Goal: Book appointment/travel/reservation

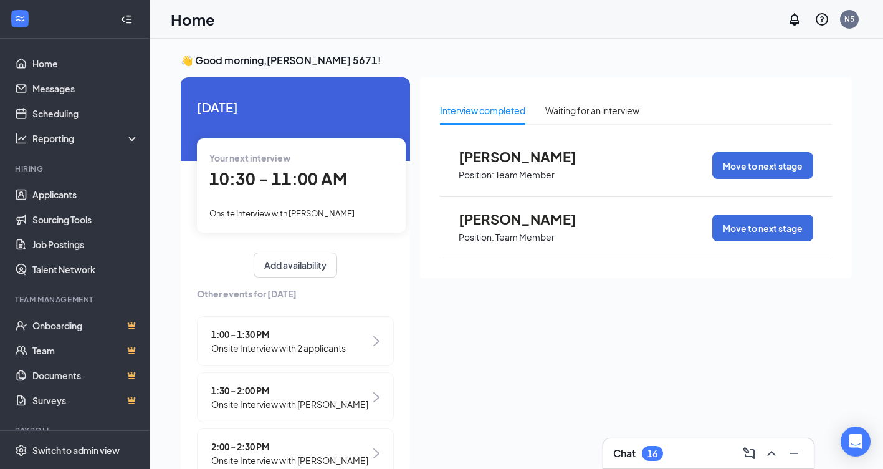
click at [289, 201] on div "Your next interview 10:30 - 11:00 AM Onsite Interview with [PERSON_NAME]" at bounding box center [301, 184] width 209 height 93
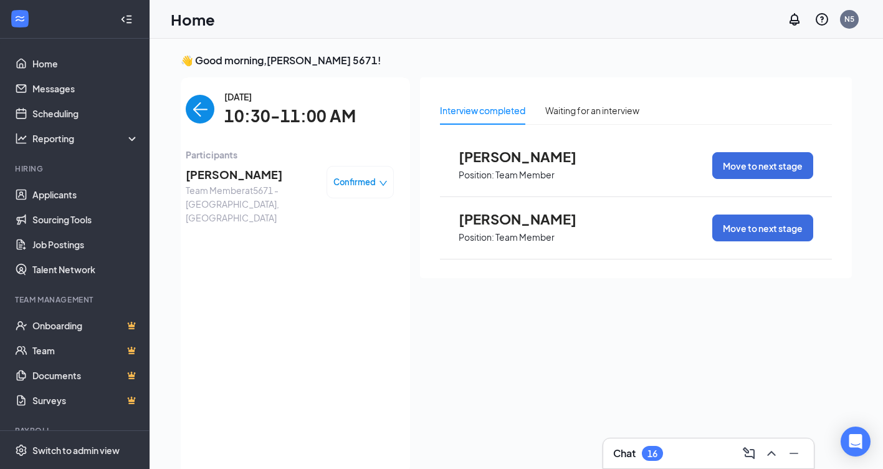
scroll to position [5, 0]
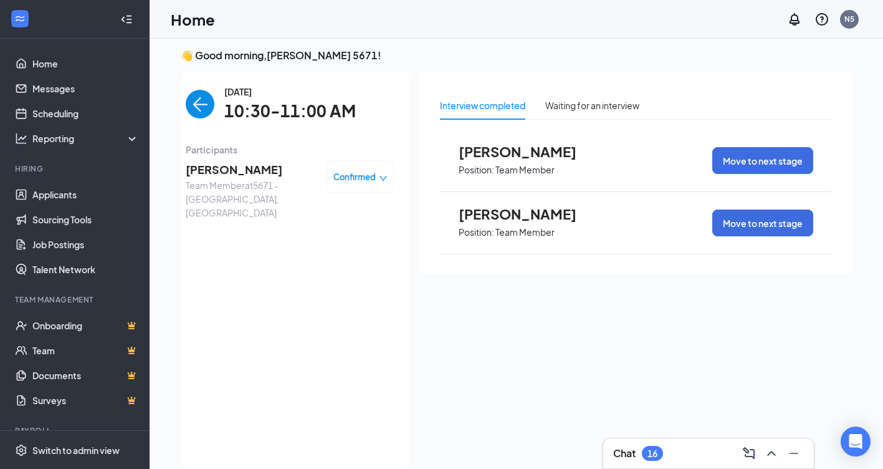
click at [357, 175] on span "Confirmed" at bounding box center [354, 177] width 42 height 12
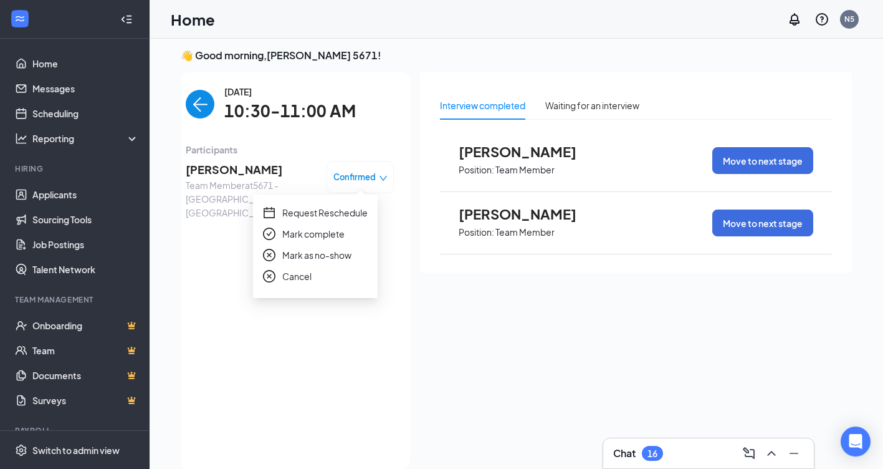
click at [330, 211] on span "Request Reschedule" at bounding box center [324, 213] width 85 height 14
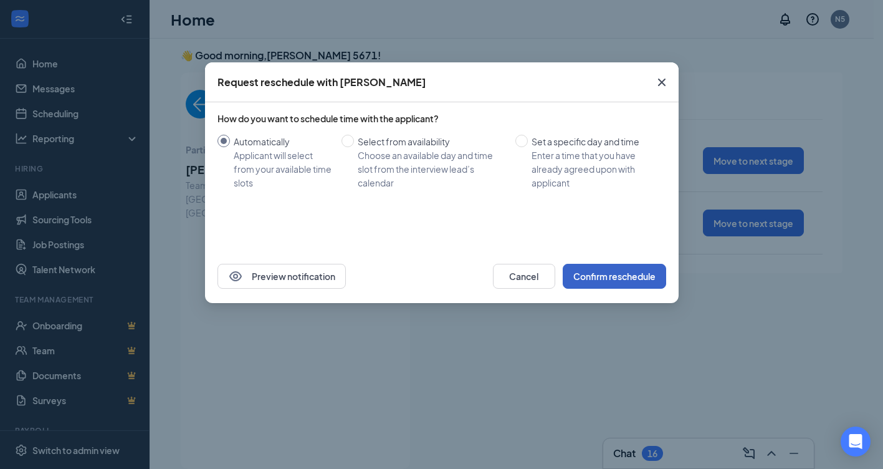
click at [594, 278] on button "Confirm reschedule" at bounding box center [614, 276] width 103 height 25
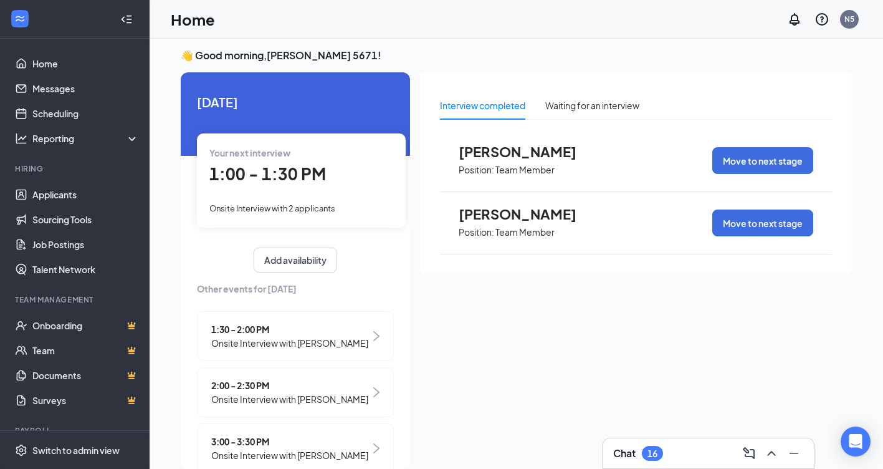
click at [300, 174] on span "1:00 - 1:30 PM" at bounding box center [267, 173] width 117 height 21
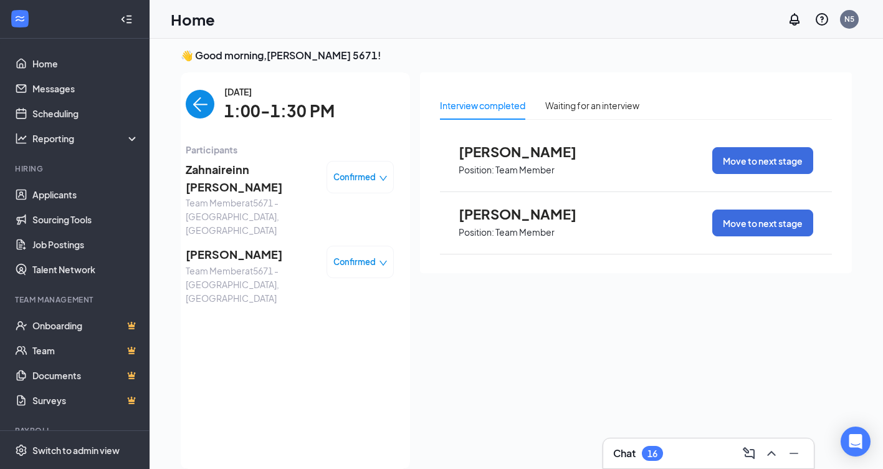
click at [359, 174] on span "Confirmed" at bounding box center [354, 177] width 42 height 12
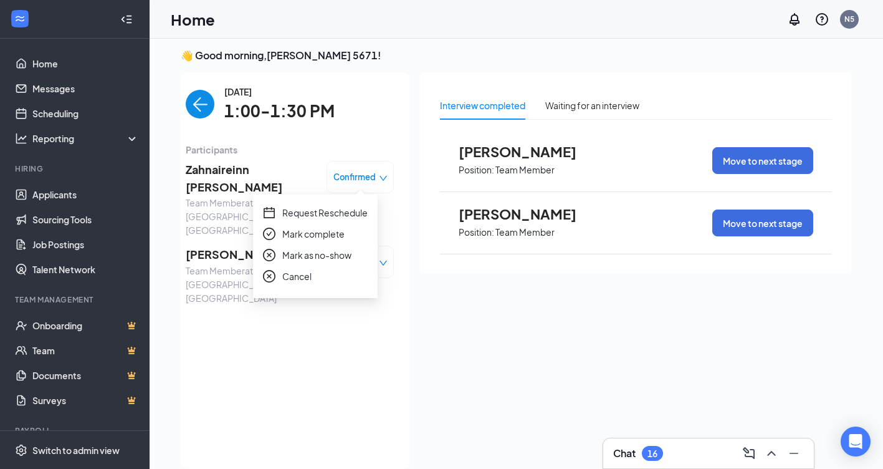
click at [367, 214] on span "Request Reschedule" at bounding box center [324, 213] width 85 height 14
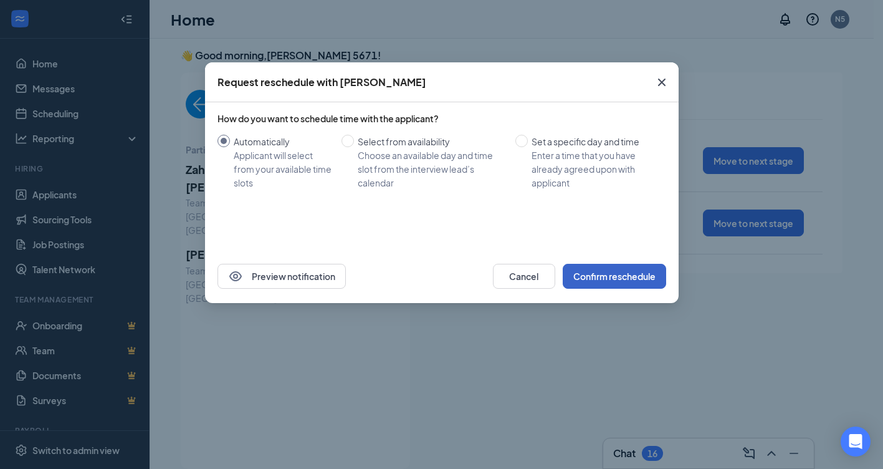
click at [605, 276] on button "Confirm reschedule" at bounding box center [614, 276] width 103 height 25
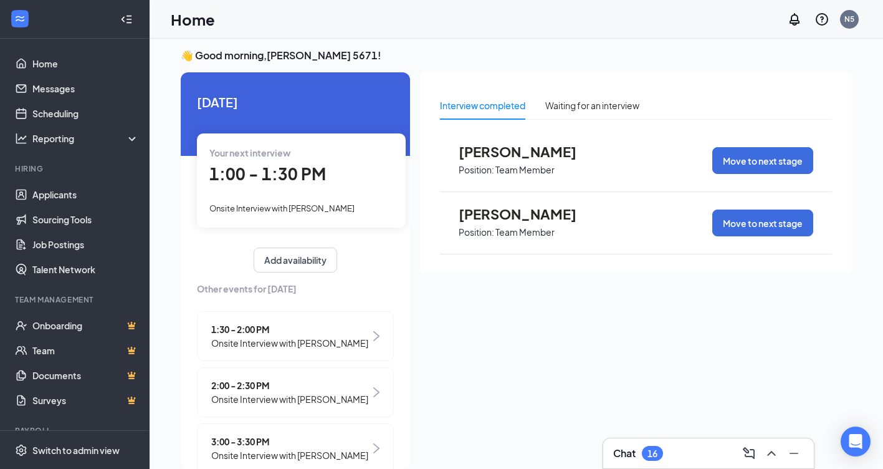
click at [338, 174] on div "1:00 - 1:30 PM" at bounding box center [301, 174] width 184 height 26
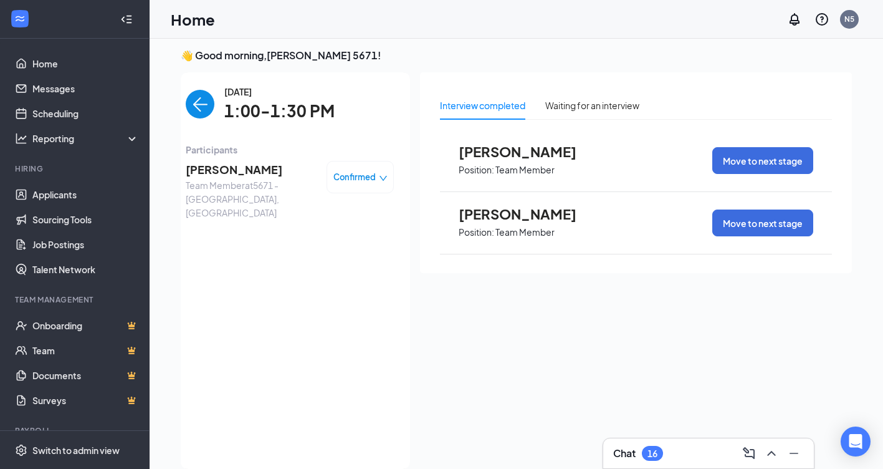
click at [368, 177] on div "Confirmed" at bounding box center [360, 177] width 54 height 12
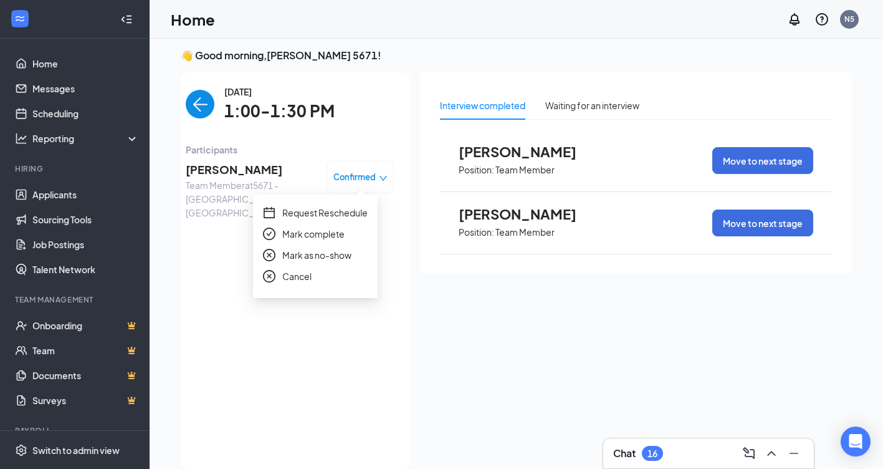
click at [361, 209] on span "Request Reschedule" at bounding box center [324, 213] width 85 height 14
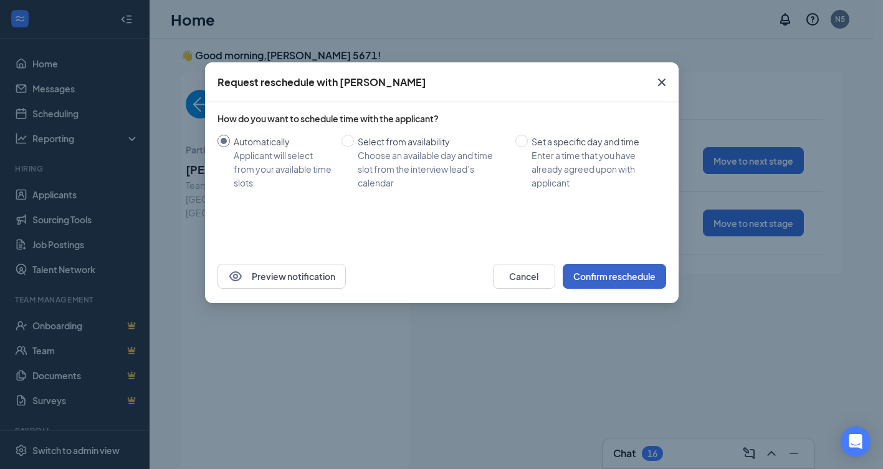
click at [585, 266] on button "Confirm reschedule" at bounding box center [614, 276] width 103 height 25
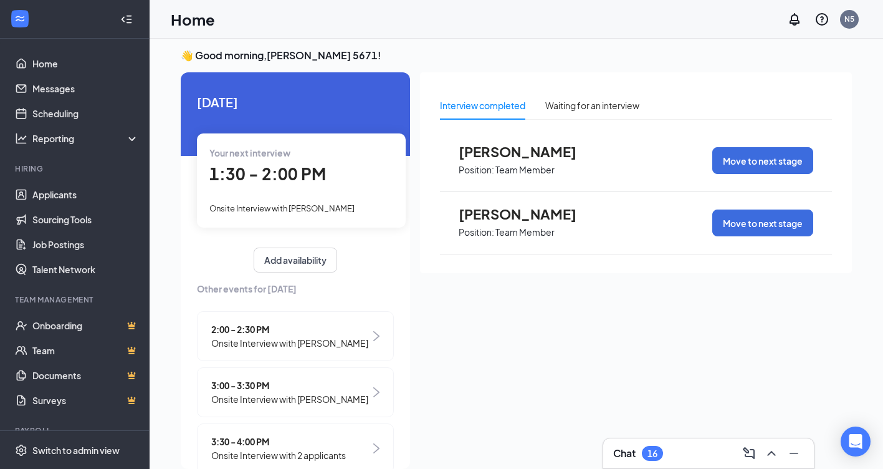
click at [293, 186] on div "1:30 - 2:00 PM" at bounding box center [301, 174] width 184 height 26
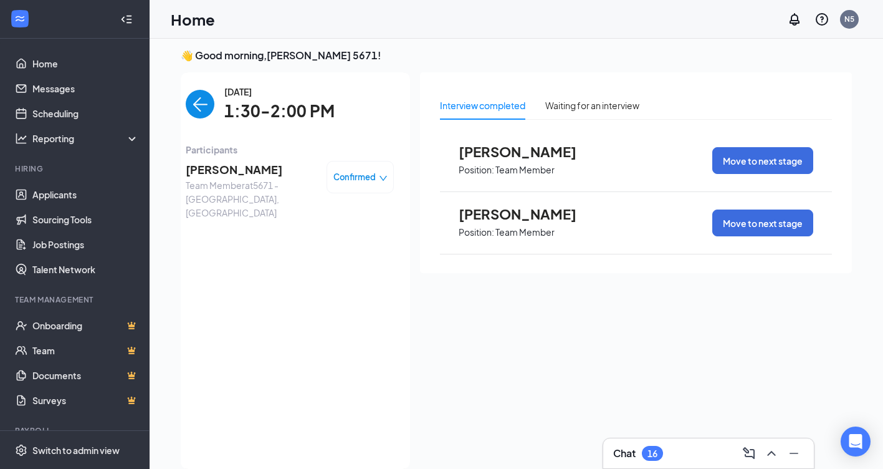
click at [363, 173] on span "Confirmed" at bounding box center [354, 177] width 42 height 12
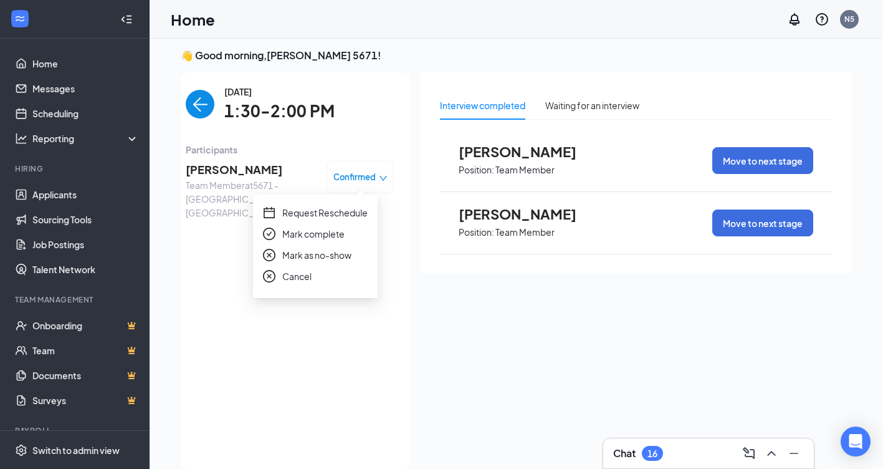
click at [357, 209] on span "Request Reschedule" at bounding box center [324, 213] width 85 height 14
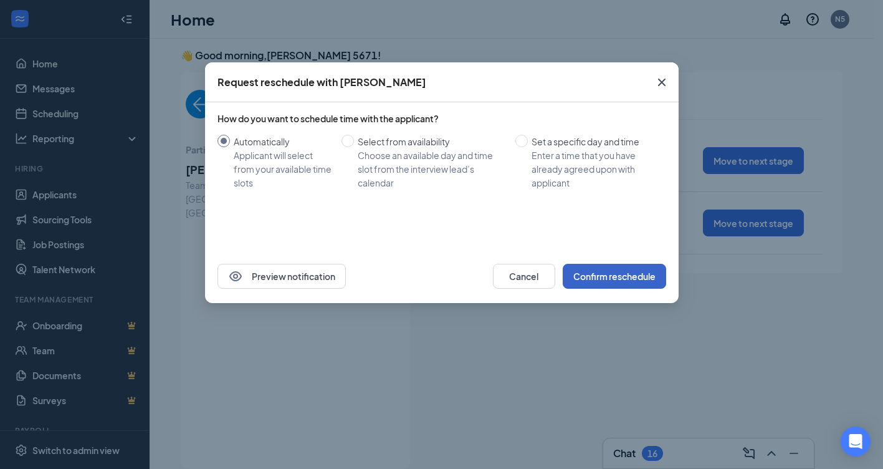
click at [595, 283] on button "Confirm reschedule" at bounding box center [614, 276] width 103 height 25
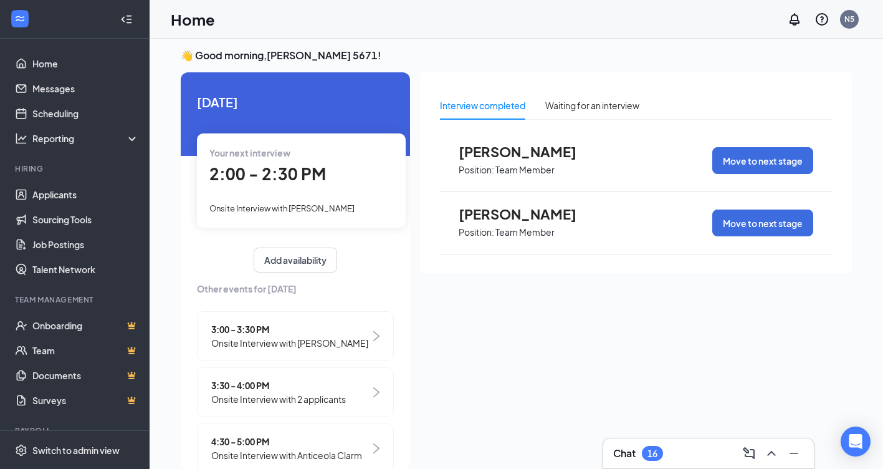
click at [314, 183] on span "2:00 - 2:30 PM" at bounding box center [267, 173] width 117 height 21
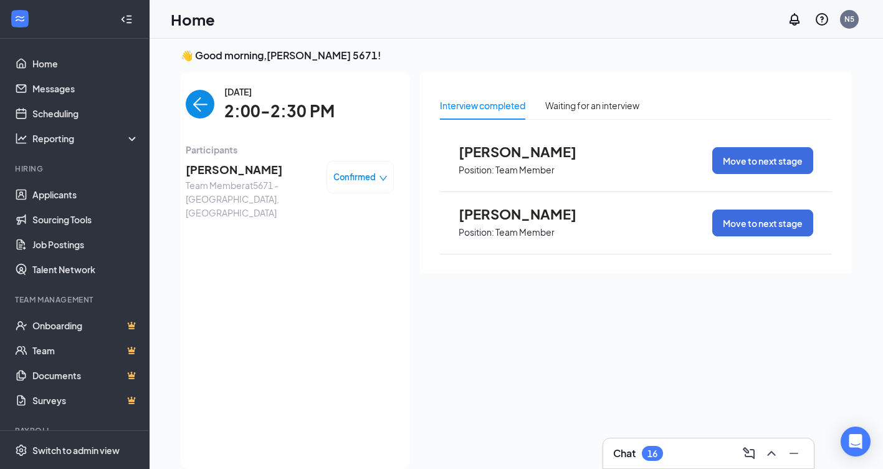
click at [358, 175] on span "Confirmed" at bounding box center [354, 177] width 42 height 12
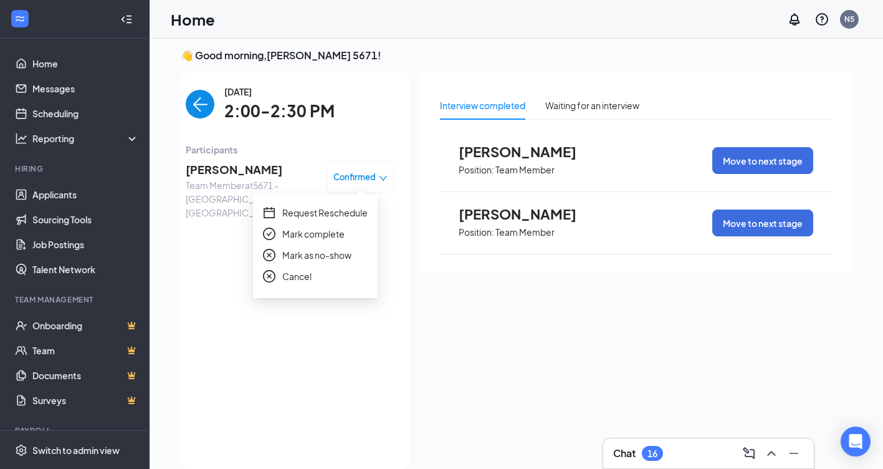
click at [343, 213] on span "Request Reschedule" at bounding box center [324, 213] width 85 height 14
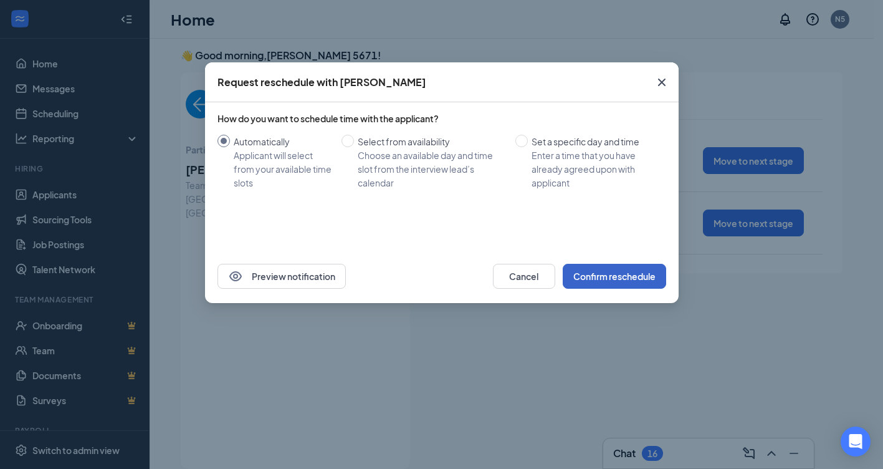
click at [618, 275] on button "Confirm reschedule" at bounding box center [614, 276] width 103 height 25
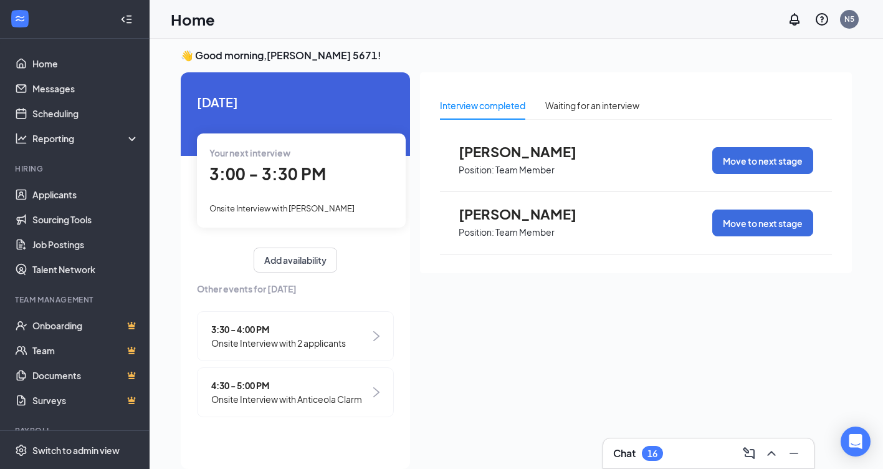
click at [282, 182] on span "3:00 - 3:30 PM" at bounding box center [267, 173] width 117 height 21
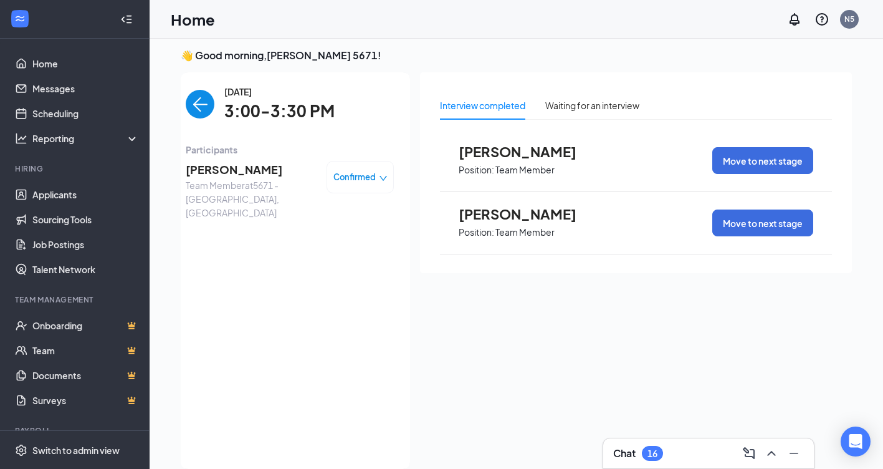
click at [373, 178] on span "Confirmed" at bounding box center [354, 177] width 42 height 12
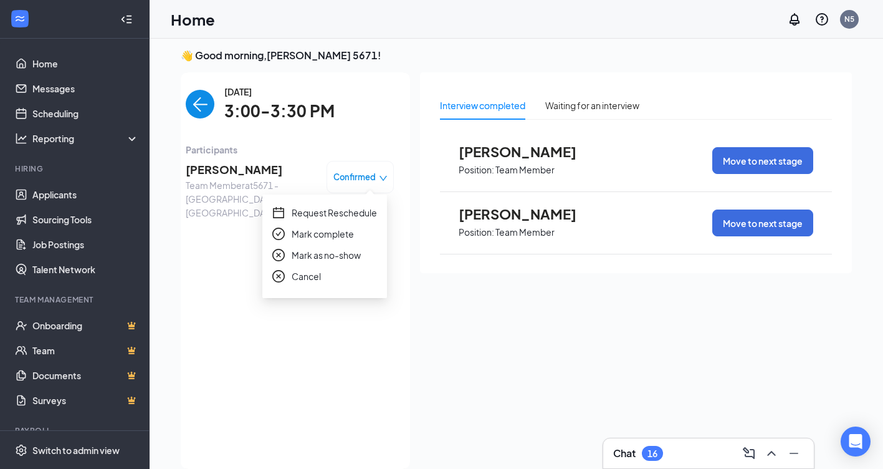
click at [359, 206] on span "Request Reschedule" at bounding box center [334, 213] width 85 height 14
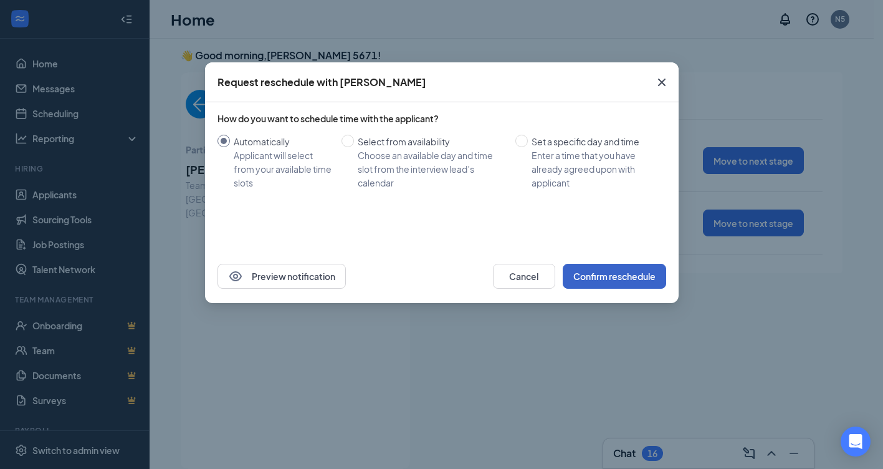
click at [605, 269] on button "Confirm reschedule" at bounding box center [614, 276] width 103 height 25
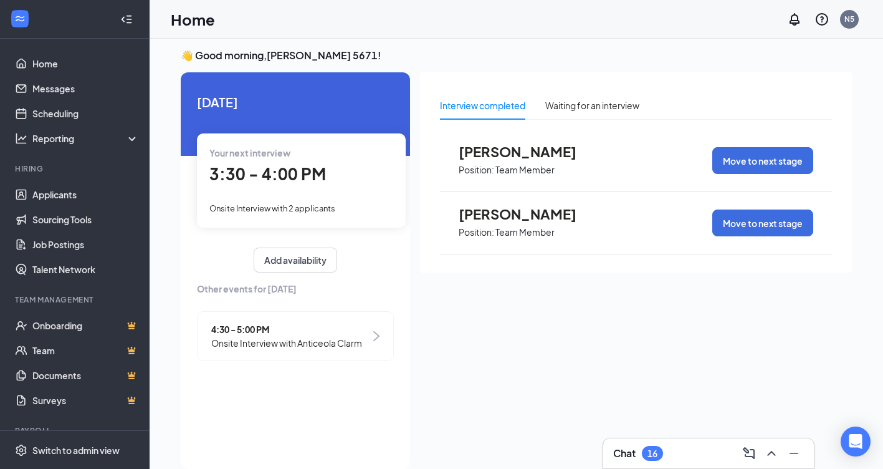
click at [280, 184] on div "3:30 - 4:00 PM" at bounding box center [301, 174] width 184 height 26
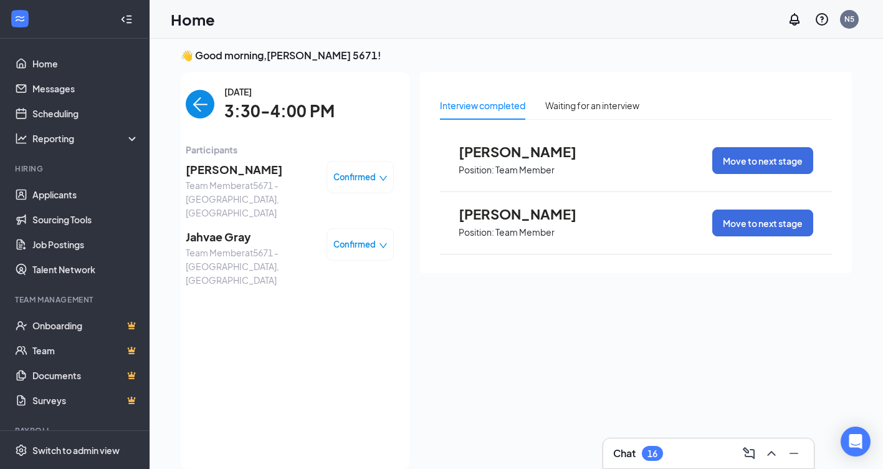
click at [368, 178] on span "Confirmed" at bounding box center [354, 177] width 42 height 12
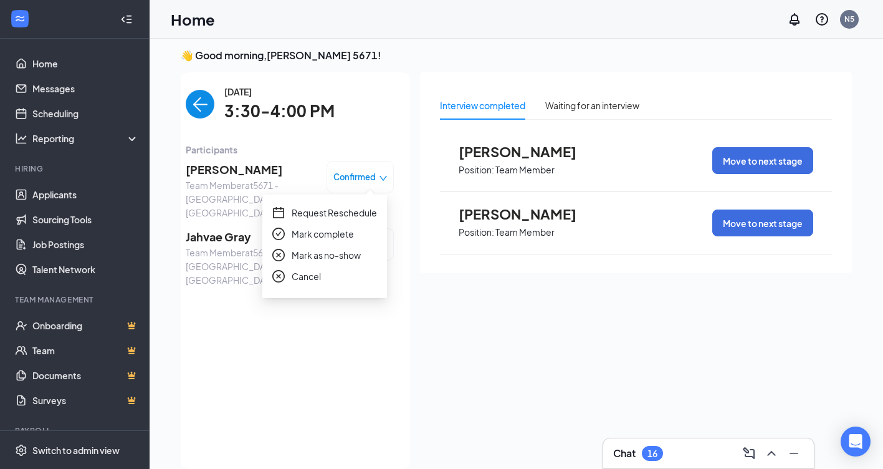
click at [320, 322] on div "[DATE] 3:30-4:00 PM Participants [PERSON_NAME] Team Member at 5671 - [GEOGRAPHI…" at bounding box center [290, 270] width 208 height 371
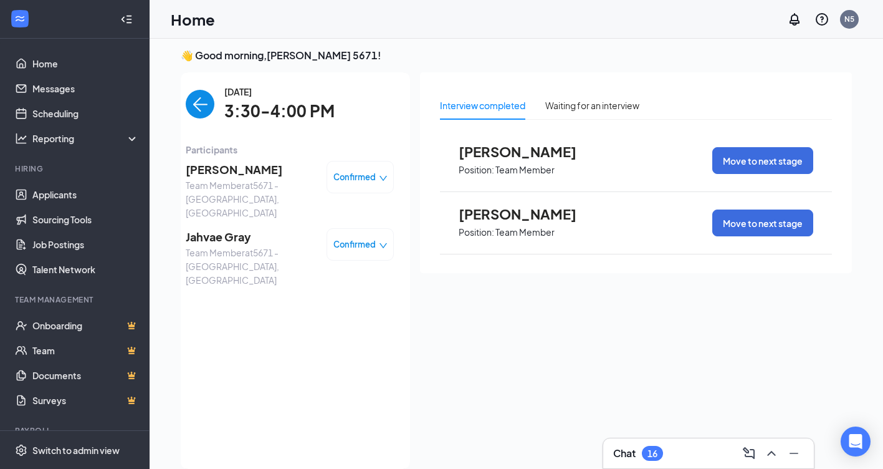
click at [373, 238] on span "Confirmed" at bounding box center [354, 244] width 42 height 12
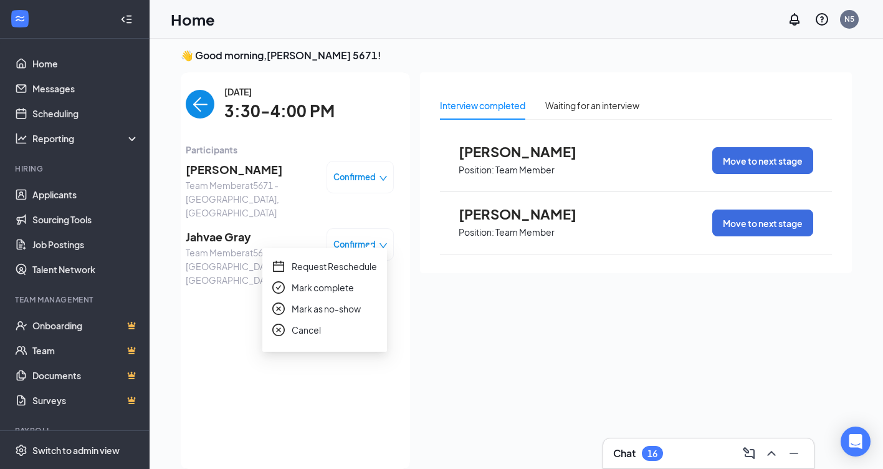
click at [363, 268] on span "Request Reschedule" at bounding box center [334, 266] width 85 height 14
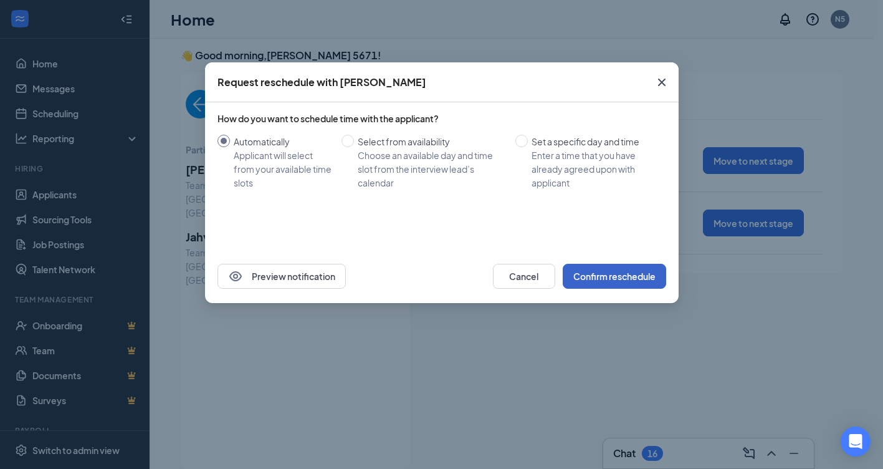
click at [578, 275] on button "Confirm reschedule" at bounding box center [614, 276] width 103 height 25
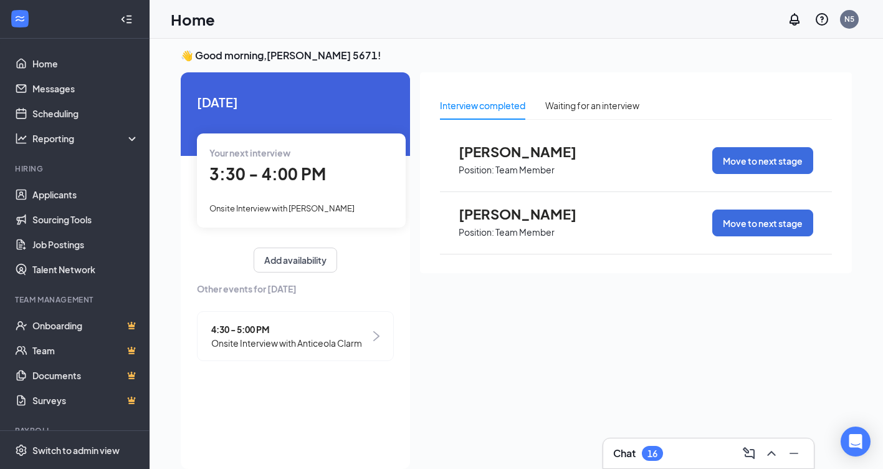
click at [303, 337] on span "Onsite Interview with Anticeola Clarm" at bounding box center [286, 343] width 151 height 14
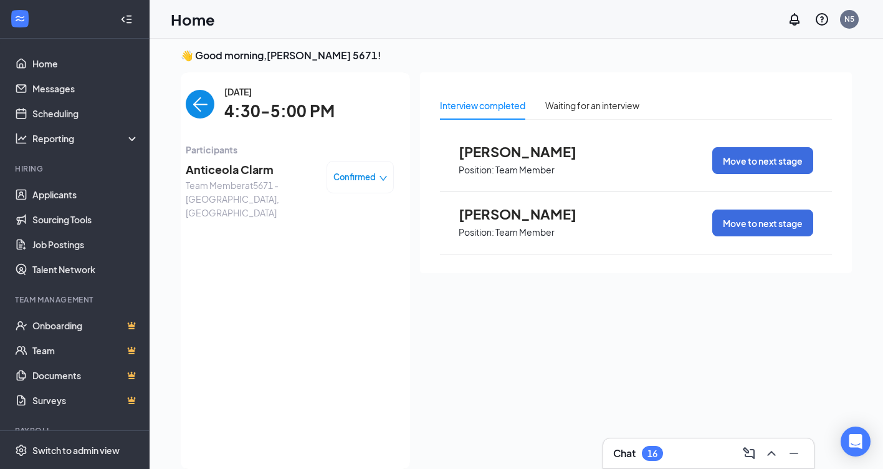
click at [373, 171] on span "Confirmed" at bounding box center [354, 177] width 42 height 12
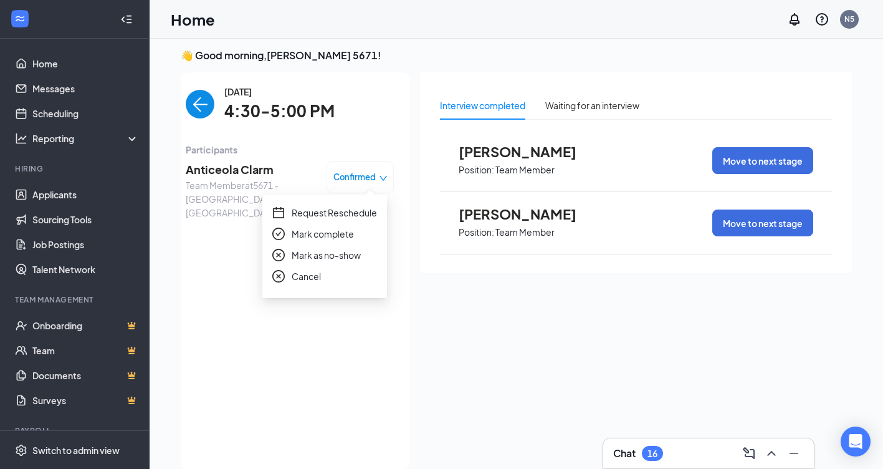
click at [347, 216] on span "Request Reschedule" at bounding box center [334, 213] width 85 height 14
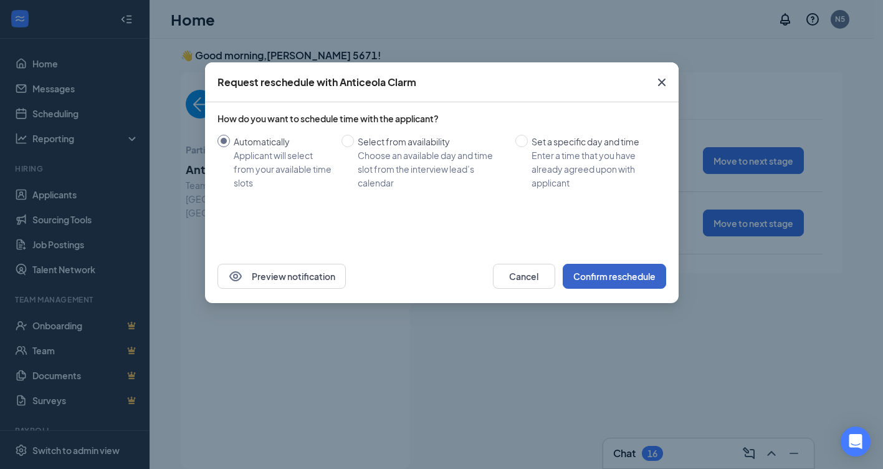
click at [600, 286] on button "Confirm reschedule" at bounding box center [614, 276] width 103 height 25
